Goal: Transaction & Acquisition: Purchase product/service

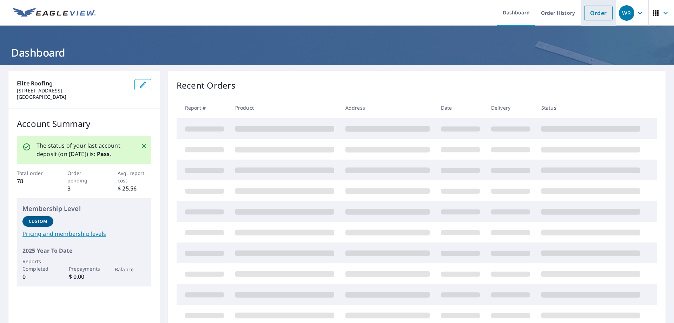
click at [591, 12] on link "Order" at bounding box center [598, 13] width 28 height 15
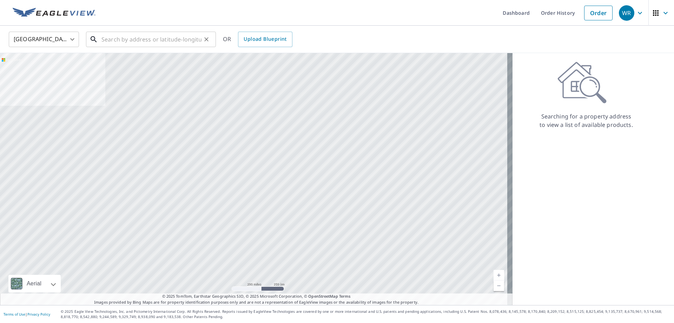
click at [162, 40] on input "text" at bounding box center [151, 39] width 100 height 20
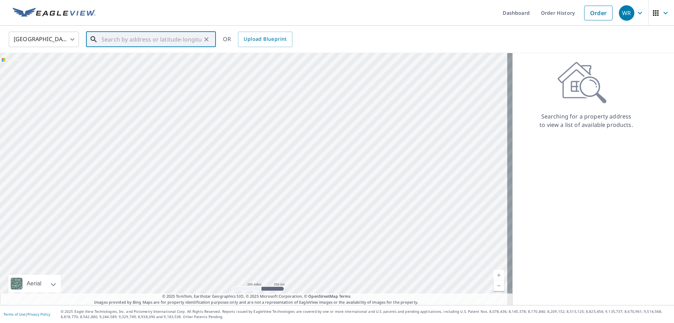
paste input "[STREET_ADDRESS]"
click at [125, 67] on p "[GEOGRAPHIC_DATA]" at bounding box center [155, 67] width 110 height 7
type input "[STREET_ADDRESS]"
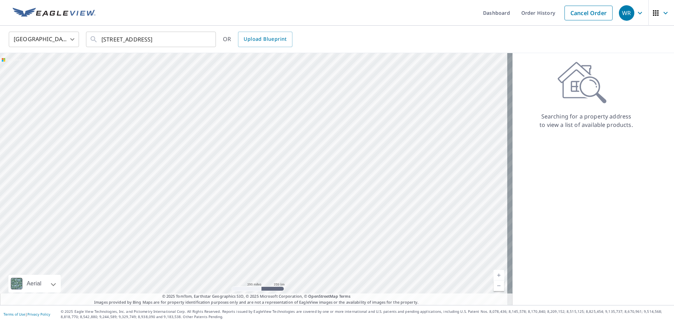
scroll to position [0, 0]
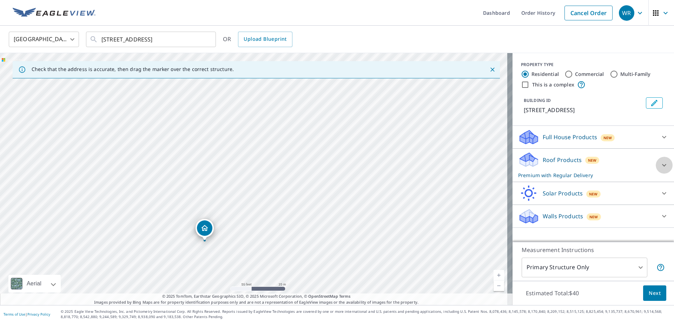
click at [662, 163] on icon at bounding box center [664, 165] width 8 height 8
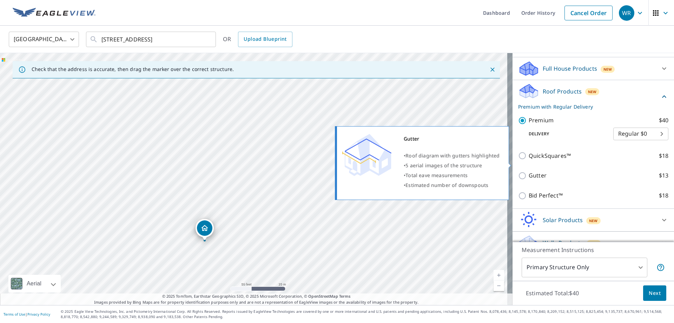
scroll to position [90, 0]
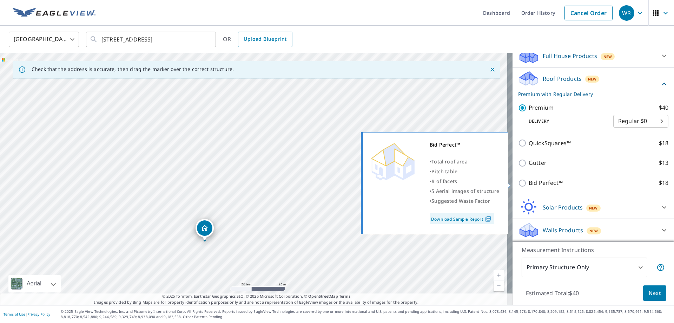
click at [518, 182] on input "Bid Perfect™ $18" at bounding box center [523, 183] width 11 height 8
checkbox input "true"
type input "1"
checkbox input "false"
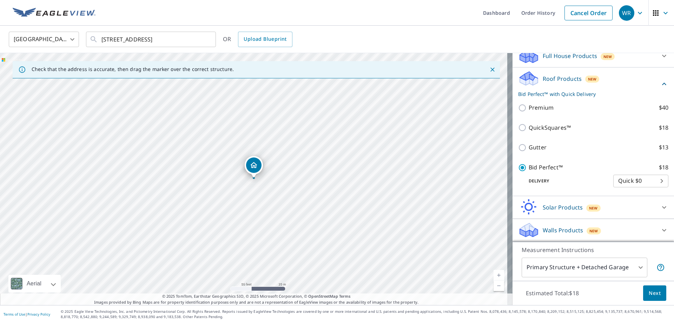
click at [649, 289] on span "Next" at bounding box center [655, 293] width 12 height 9
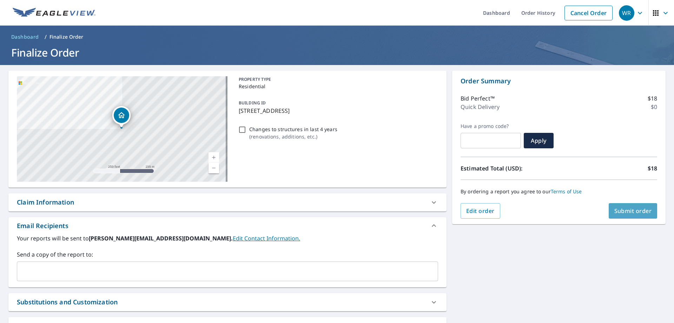
click at [629, 212] on span "Submit order" at bounding box center [633, 211] width 38 height 8
checkbox input "true"
